Goal: Task Accomplishment & Management: Use online tool/utility

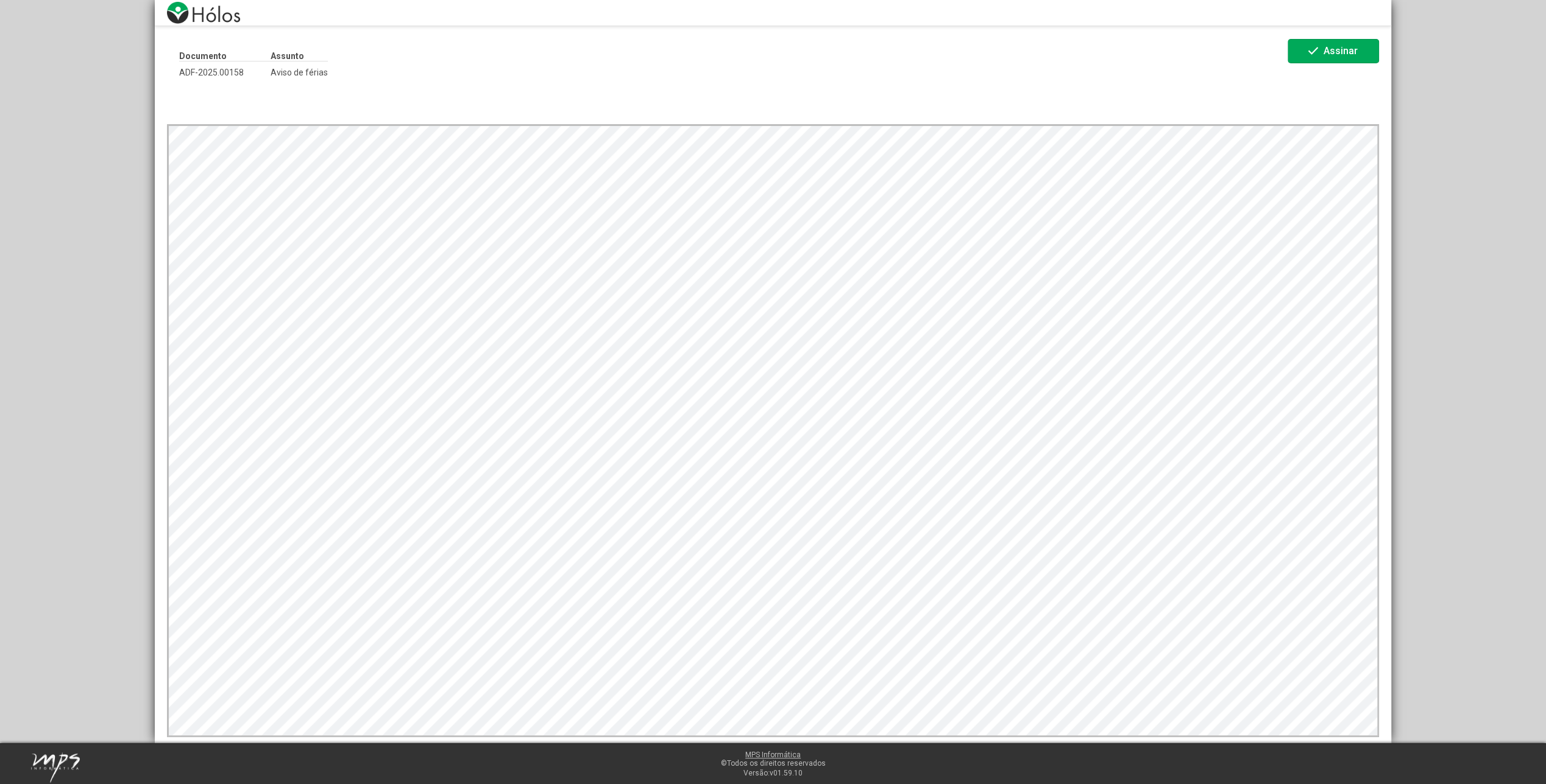
click at [1308, 47] on mat-icon "check" at bounding box center [1313, 51] width 15 height 15
click at [1303, 53] on button "check Assinar" at bounding box center [1333, 52] width 92 height 24
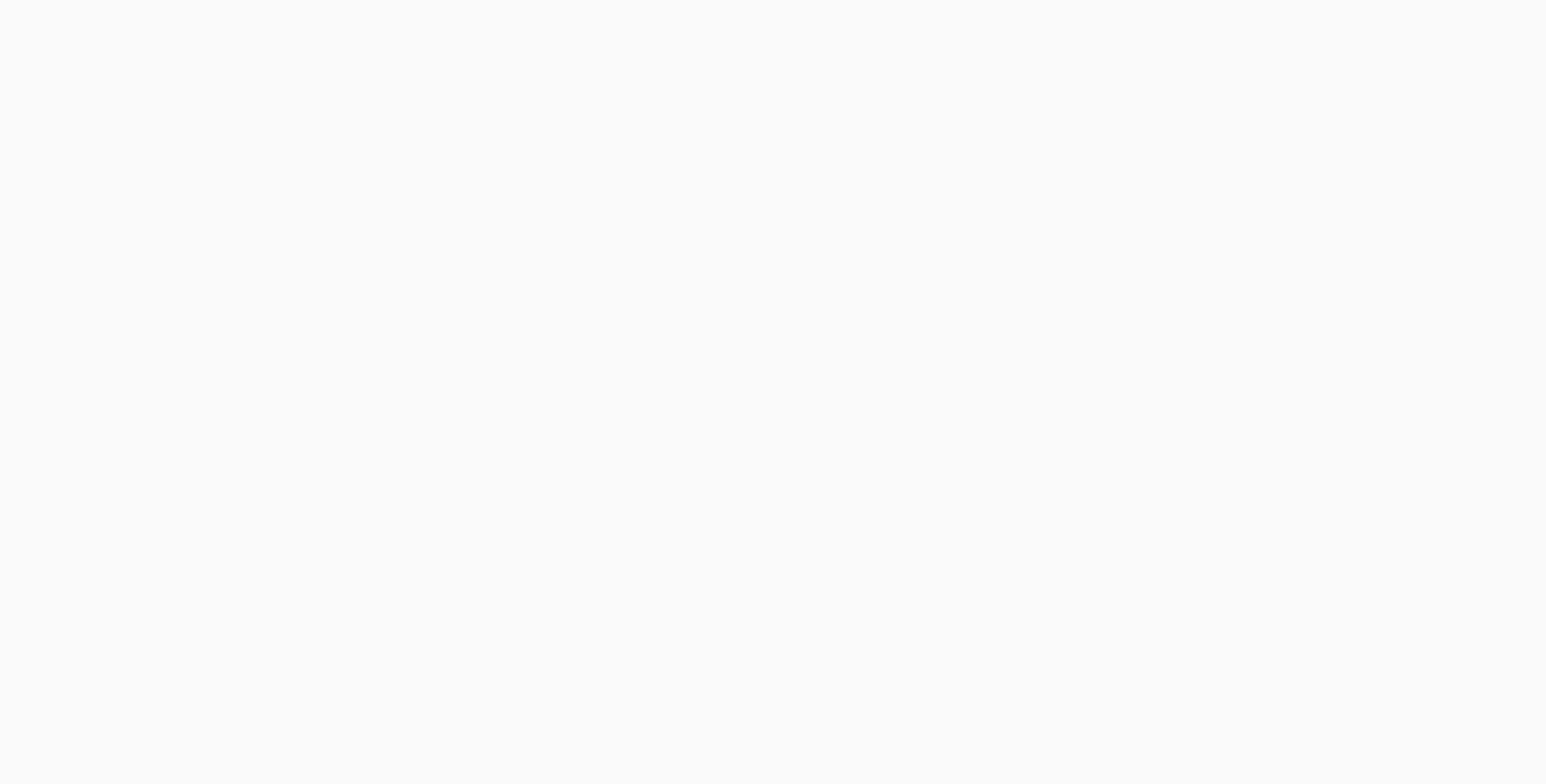
drag, startPoint x: 793, startPoint y: 167, endPoint x: 1106, endPoint y: 57, distance: 331.8
click at [1106, 58] on div at bounding box center [773, 392] width 1546 height 784
